Goal: Obtain resource: Download file/media

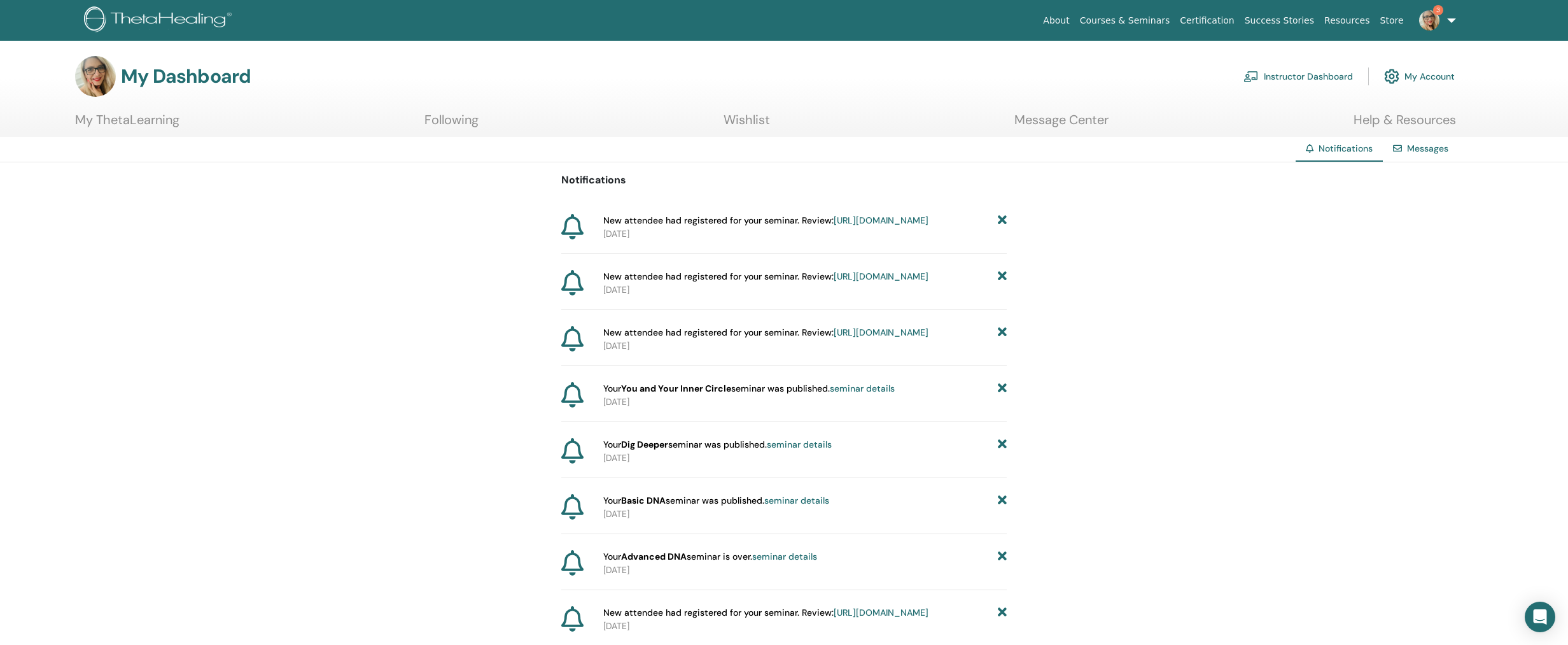
click at [1294, 74] on link "Instructor Dashboard" at bounding box center [1298, 76] width 109 height 28
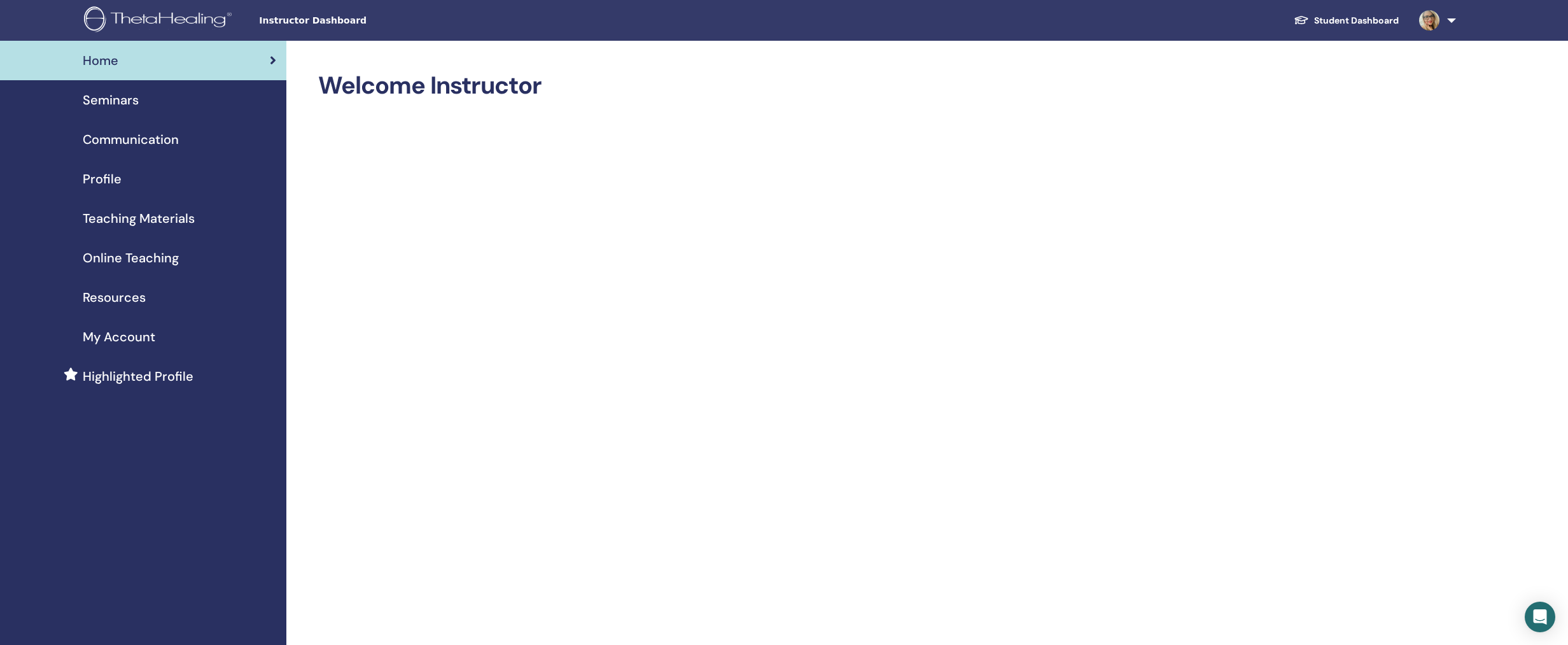
click at [119, 256] on span "Online Teaching" at bounding box center [130, 258] width 96 height 19
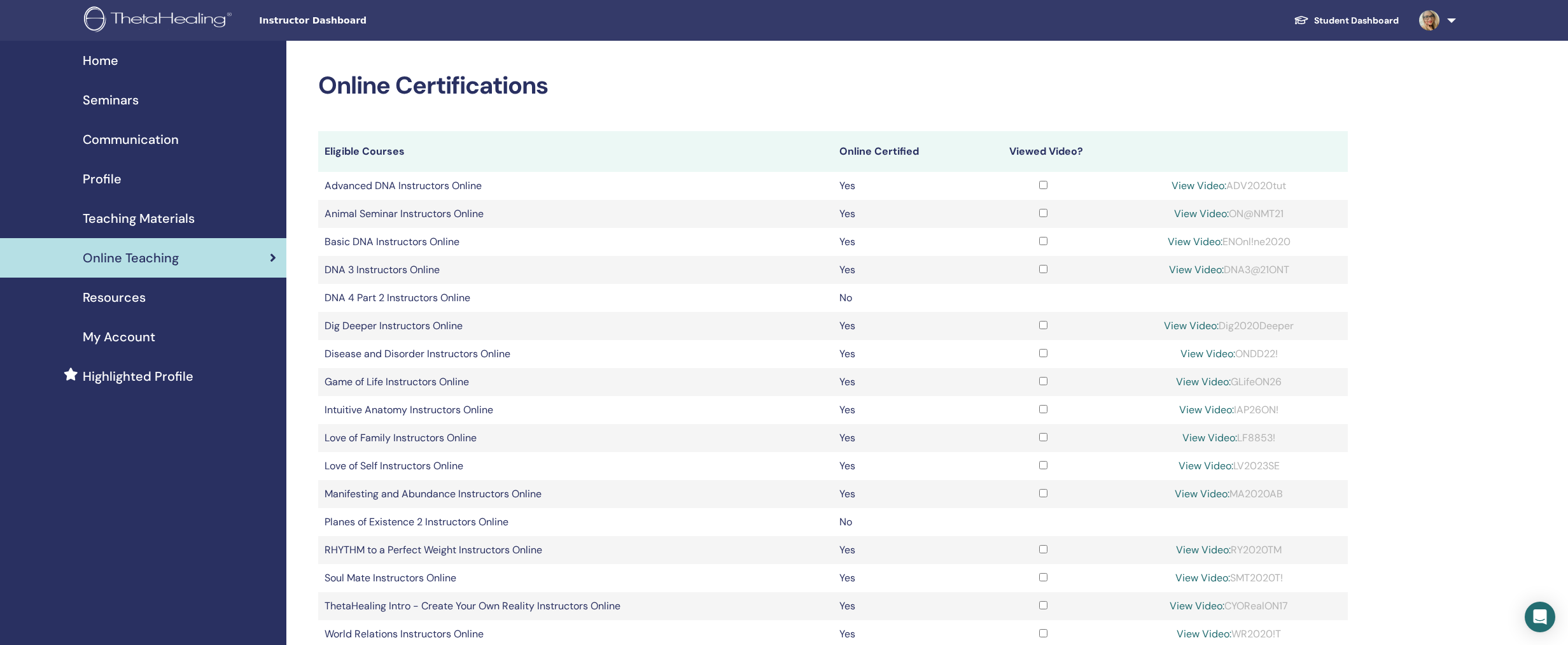
click at [125, 214] on span "Teaching Materials" at bounding box center [138, 218] width 112 height 19
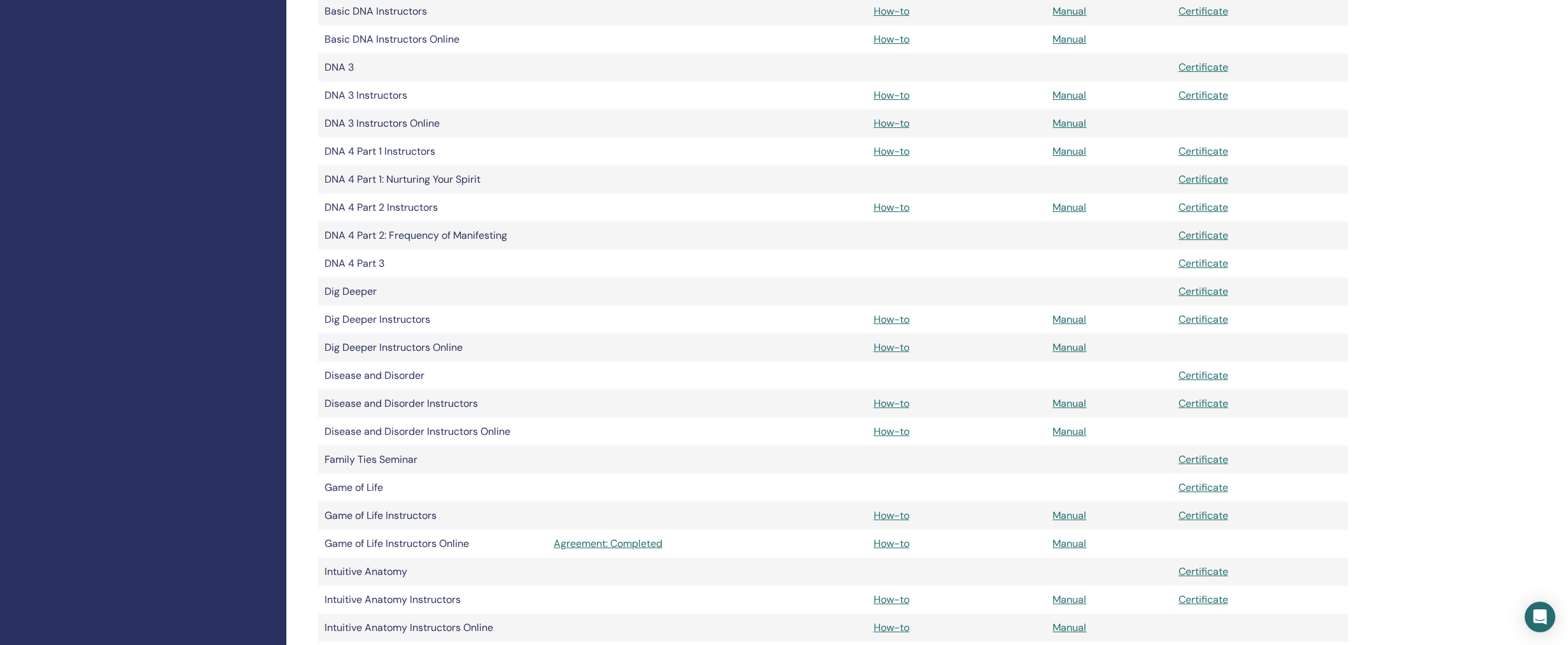
scroll to position [735, 0]
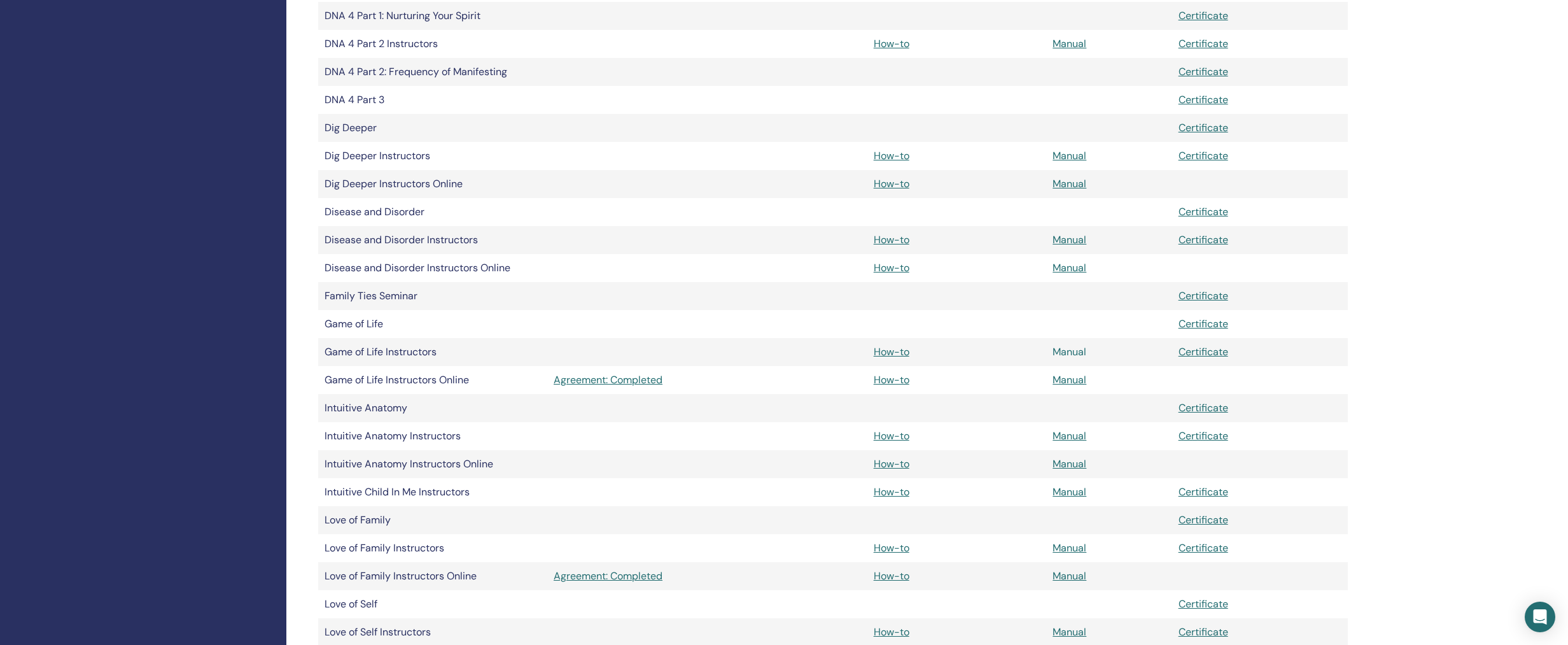
click at [1077, 351] on link "Manual" at bounding box center [1069, 352] width 34 height 13
